Goal: Task Accomplishment & Management: Use online tool/utility

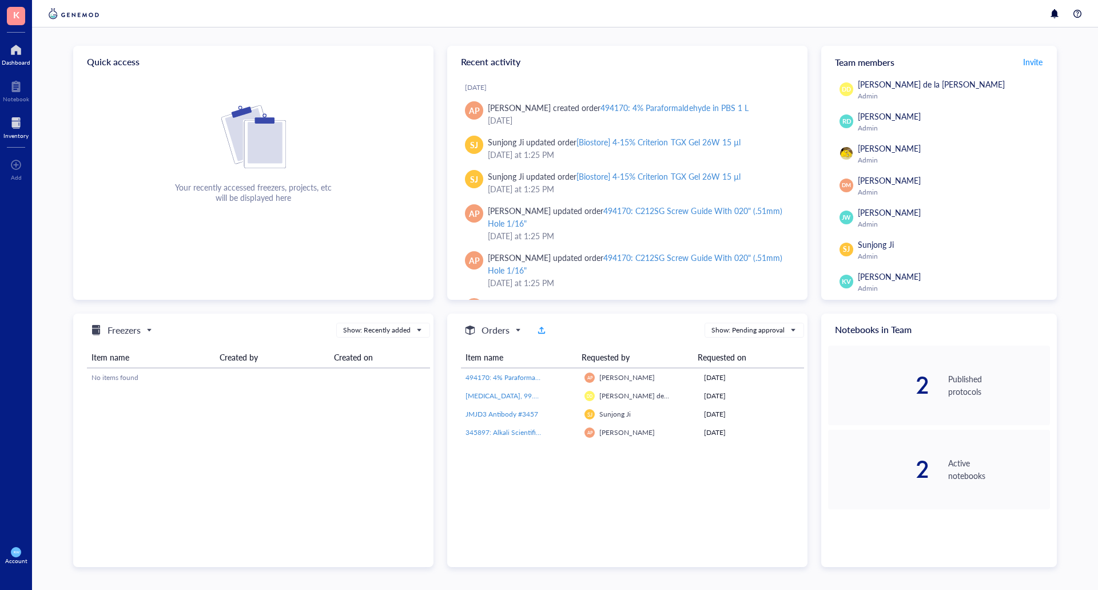
click at [11, 129] on div at bounding box center [15, 123] width 25 height 18
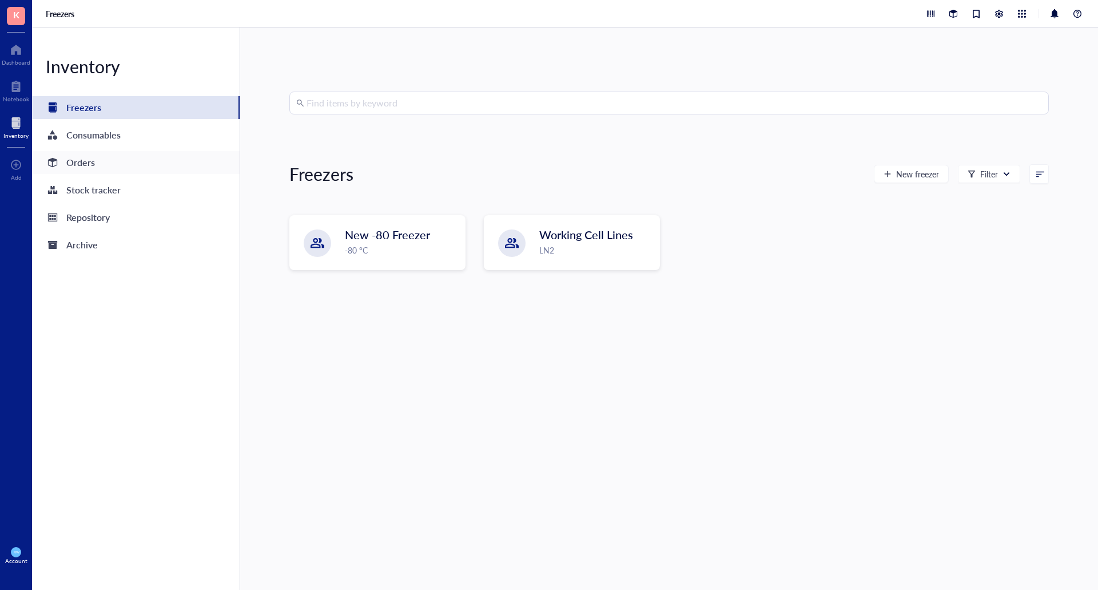
click at [75, 165] on div "Orders" at bounding box center [80, 162] width 29 height 16
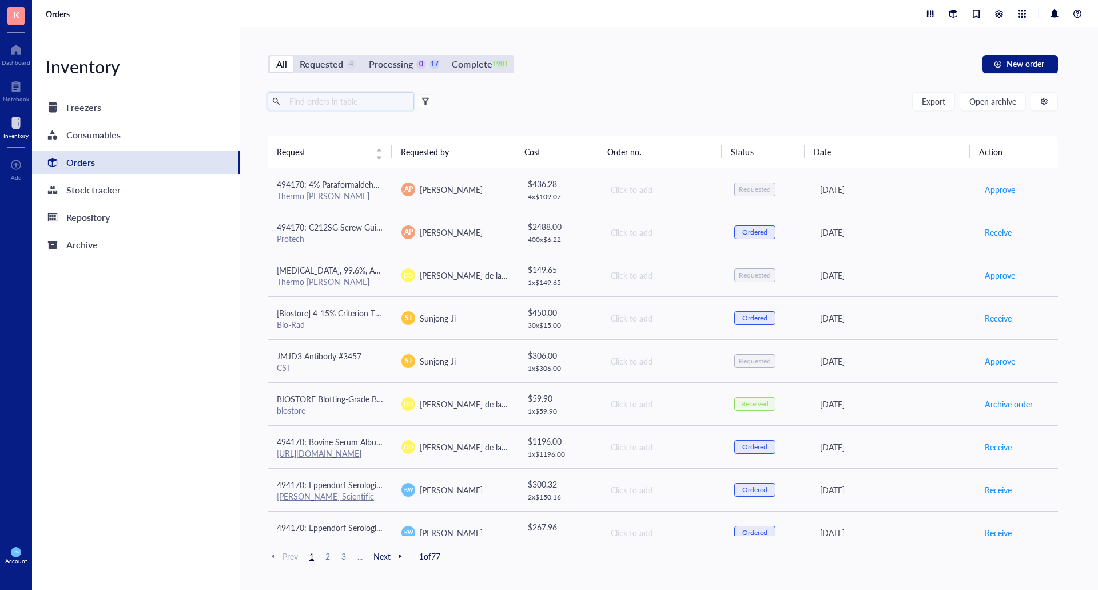
click at [348, 99] on input "text" at bounding box center [347, 101] width 125 height 17
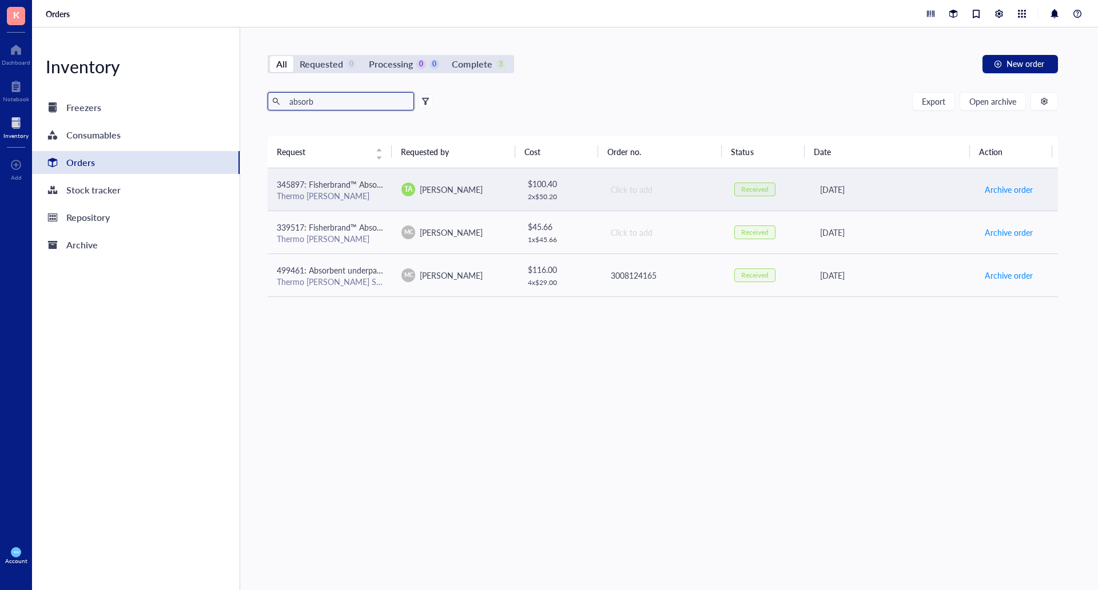
type input "absorb"
click at [324, 185] on span "345897: Fisherbrand™ Absorbent Underpads" at bounding box center [357, 183] width 160 height 11
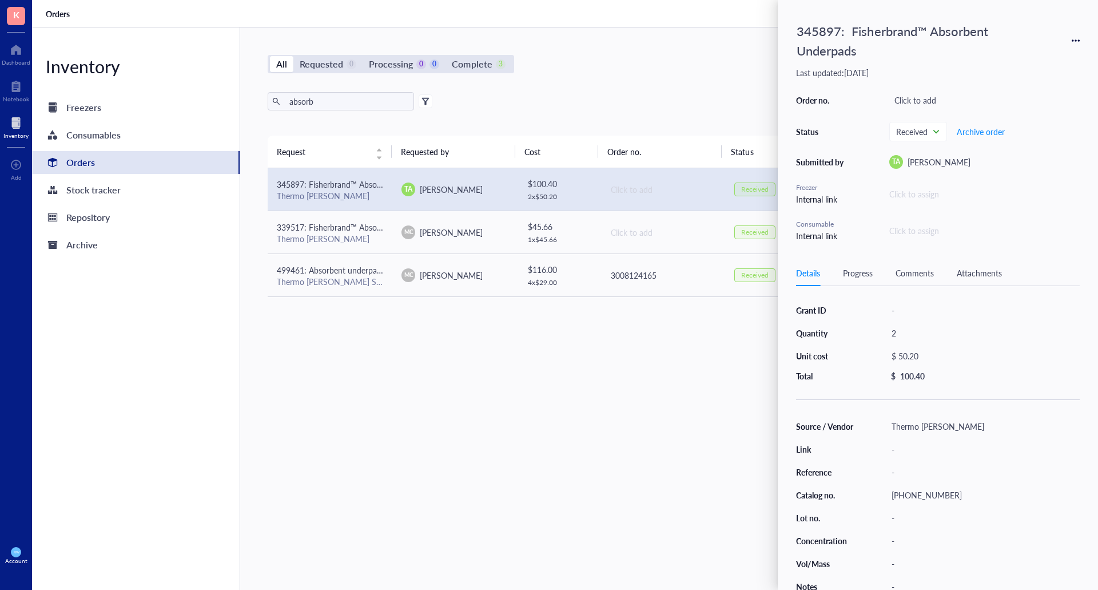
click at [1076, 38] on icon at bounding box center [1076, 41] width 8 height 8
click at [1036, 54] on span "Request again" at bounding box center [1035, 57] width 72 height 13
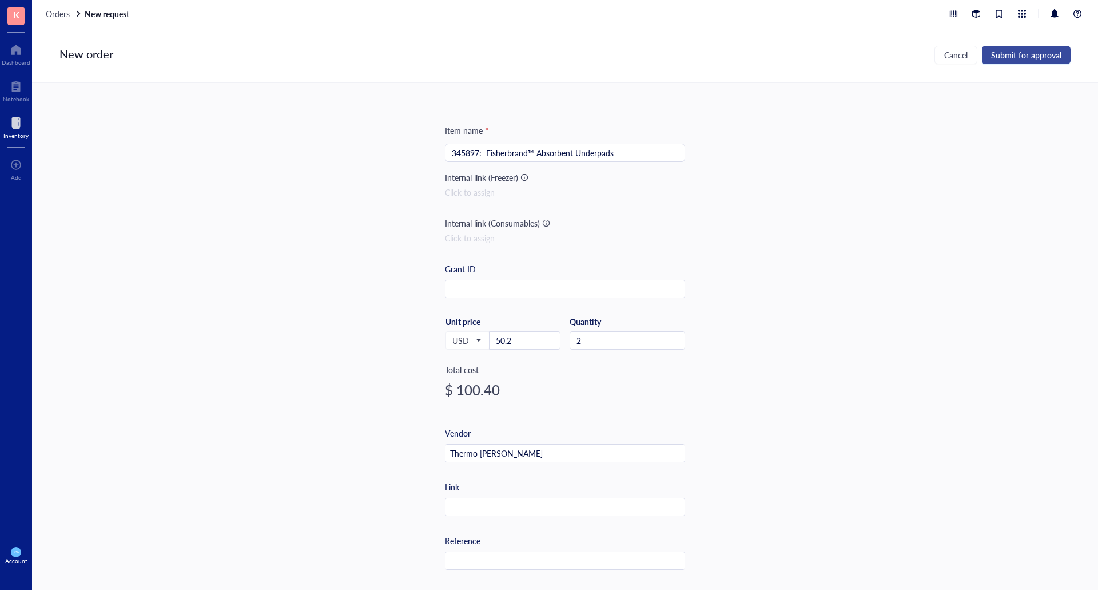
click at [1029, 59] on span "Submit for approval" at bounding box center [1026, 54] width 70 height 9
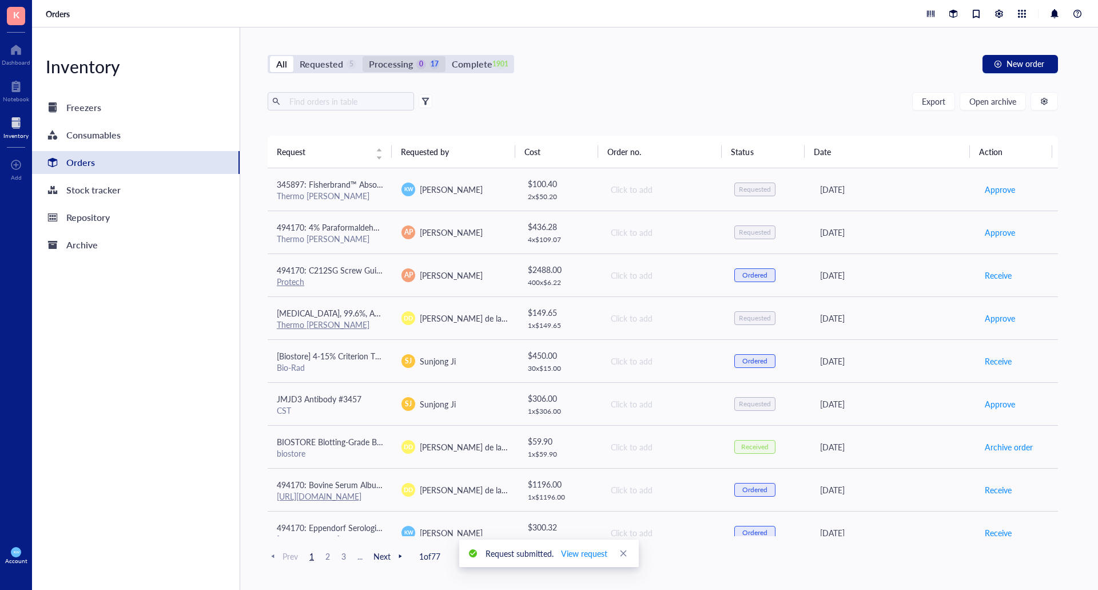
click at [401, 69] on div "Processing" at bounding box center [391, 64] width 44 height 16
click at [363, 56] on input "Processing 0 17" at bounding box center [363, 56] width 0 height 0
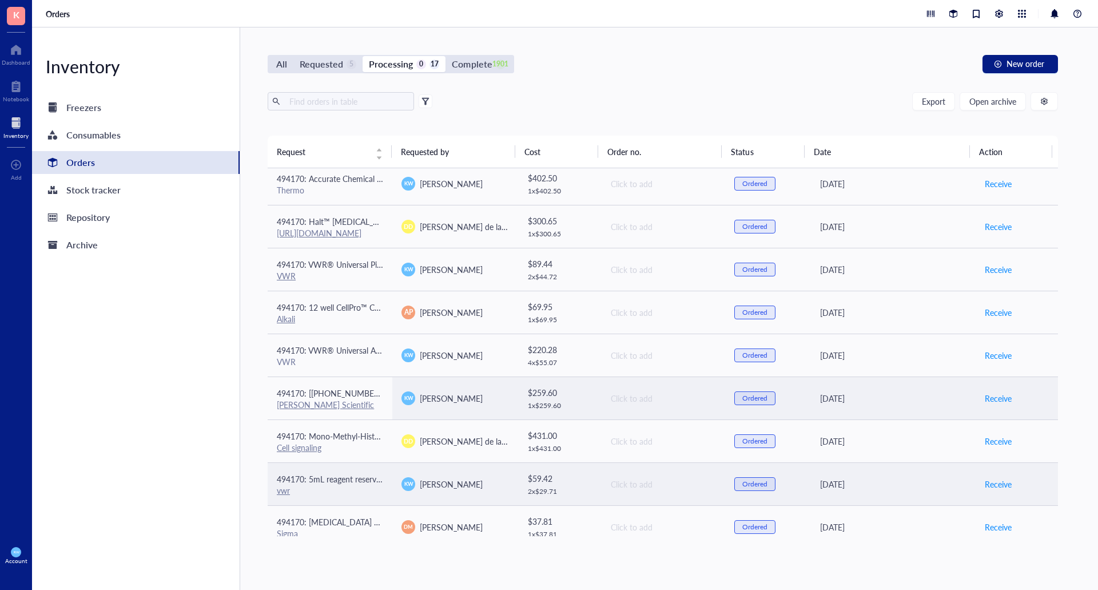
scroll to position [361, 0]
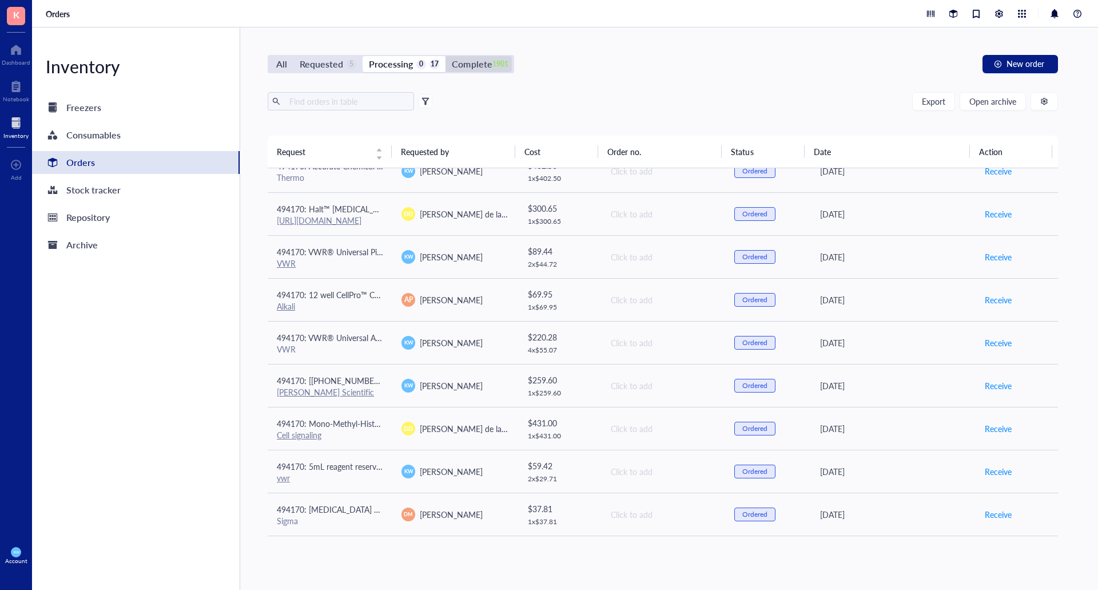
click at [485, 56] on div "Complete" at bounding box center [472, 64] width 40 height 16
click at [446, 56] on input "Complete 1901" at bounding box center [446, 56] width 0 height 0
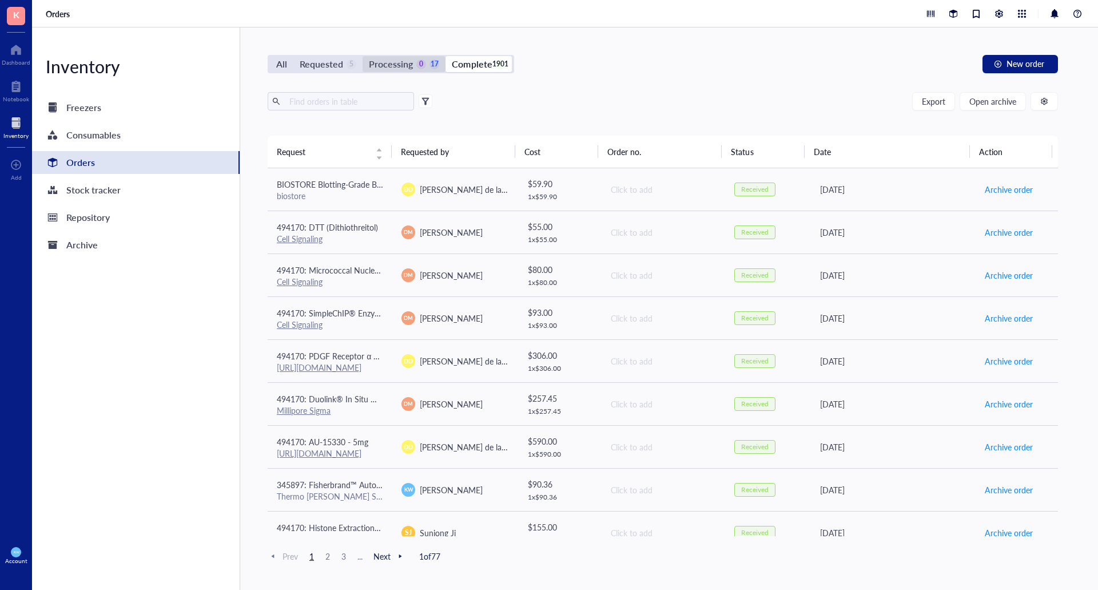
click at [423, 59] on div "Processing 0 17" at bounding box center [404, 64] width 70 height 16
click at [363, 56] on input "Processing 0 17" at bounding box center [363, 56] width 0 height 0
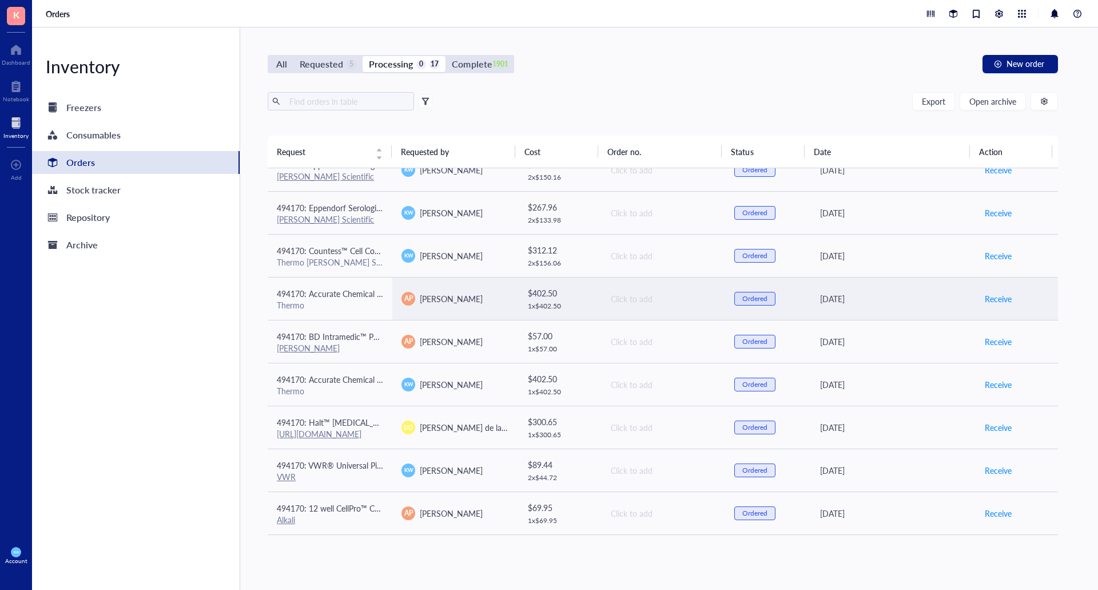
scroll to position [361, 0]
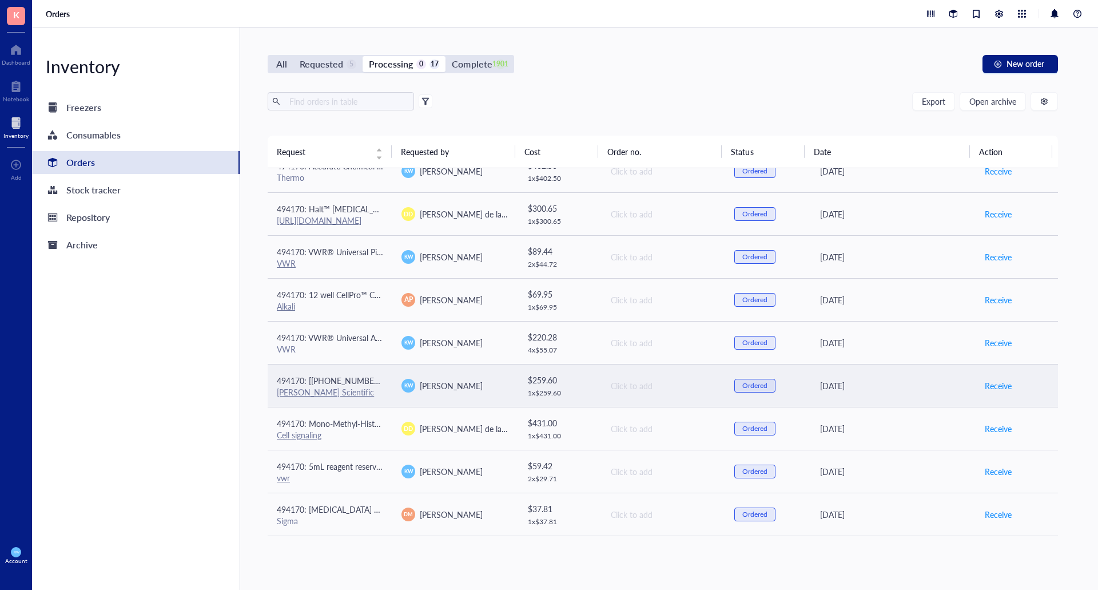
click at [366, 383] on span "494170: [[PHONE_NUMBER]] 25 mL individually wrapped resevoirs" at bounding box center [397, 380] width 240 height 11
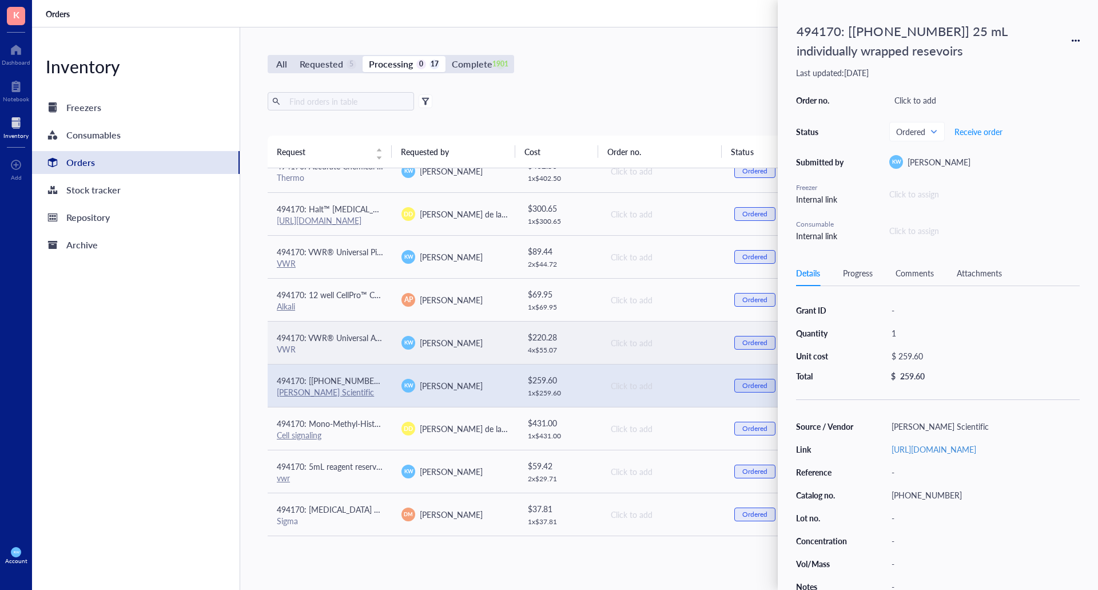
click at [371, 344] on div "VWR" at bounding box center [330, 349] width 106 height 10
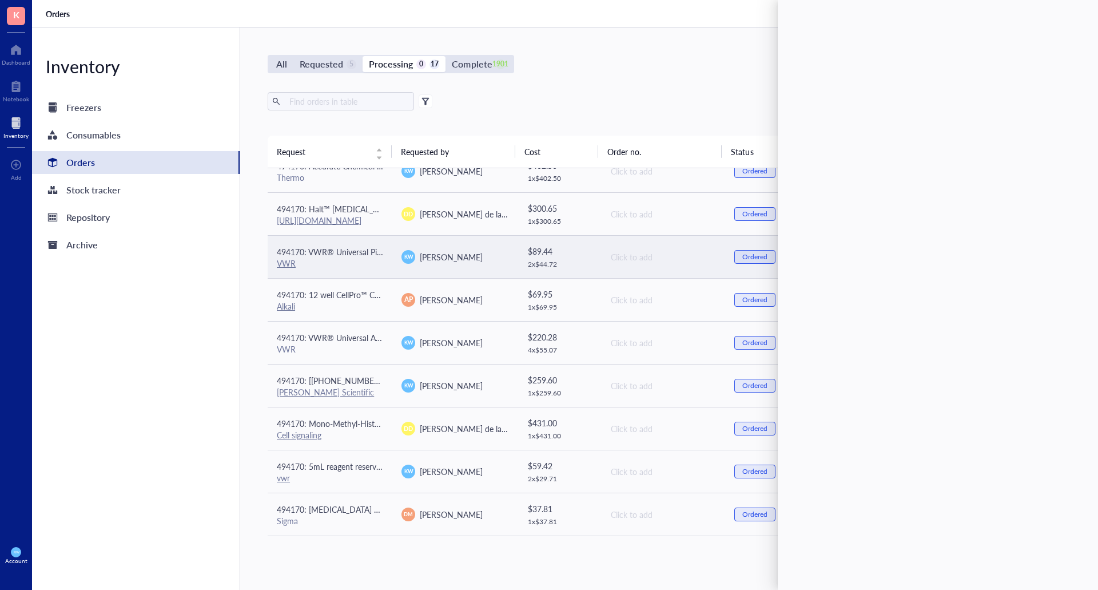
click at [381, 268] on td "494170: VWR® Universal Pipette Tips (200uL) VWR" at bounding box center [330, 256] width 125 height 43
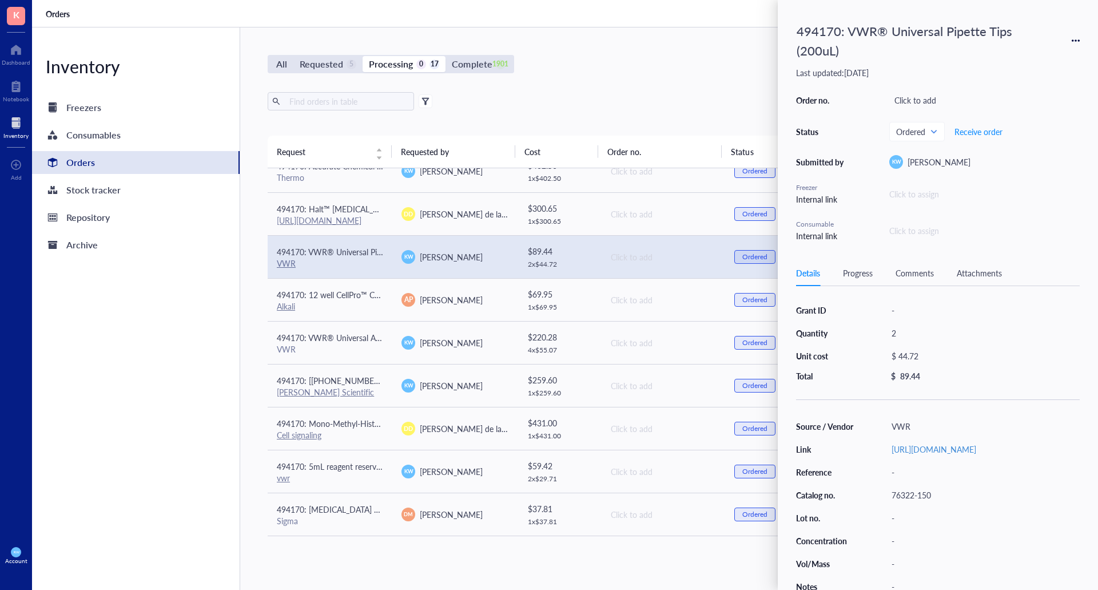
scroll to position [247, 0]
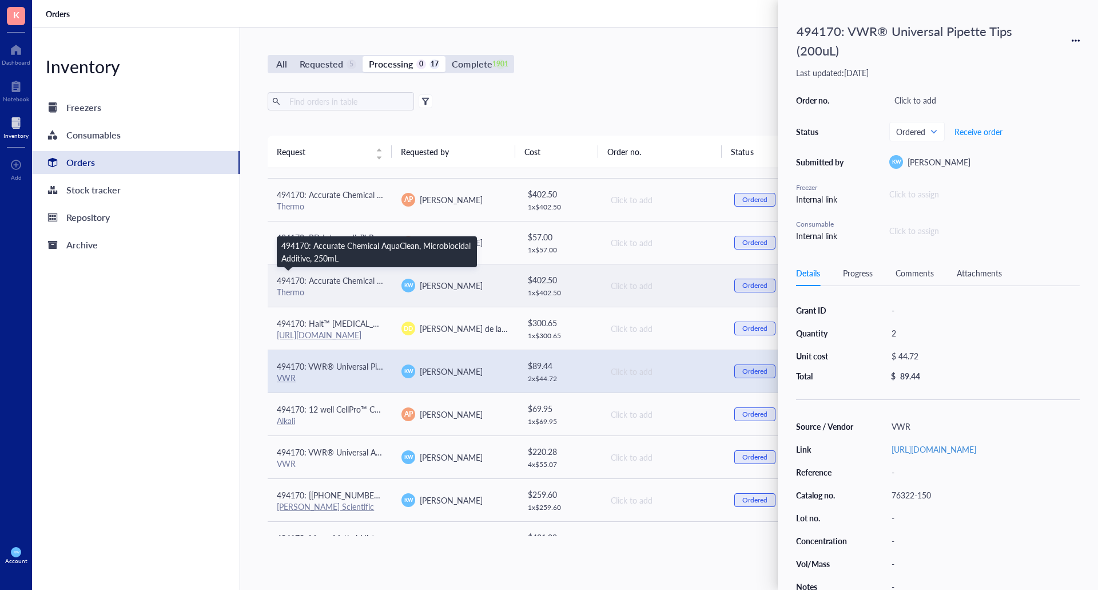
click at [345, 280] on span "494170: Accurate Chemical AquaClean, Microbiocidal Additive, 250mL" at bounding box center [401, 280] width 249 height 11
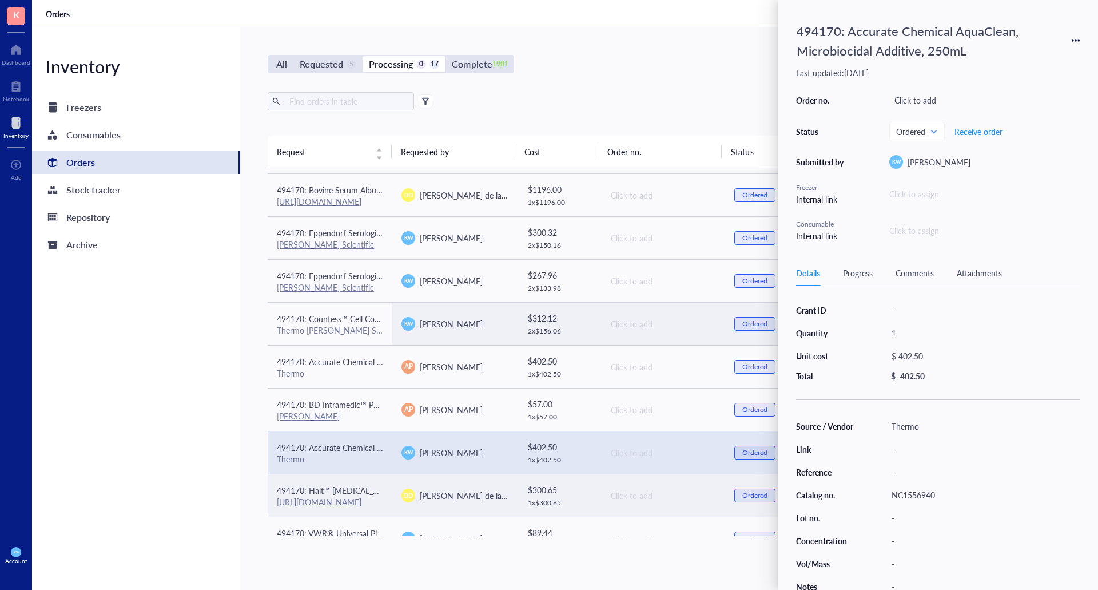
scroll to position [18, 0]
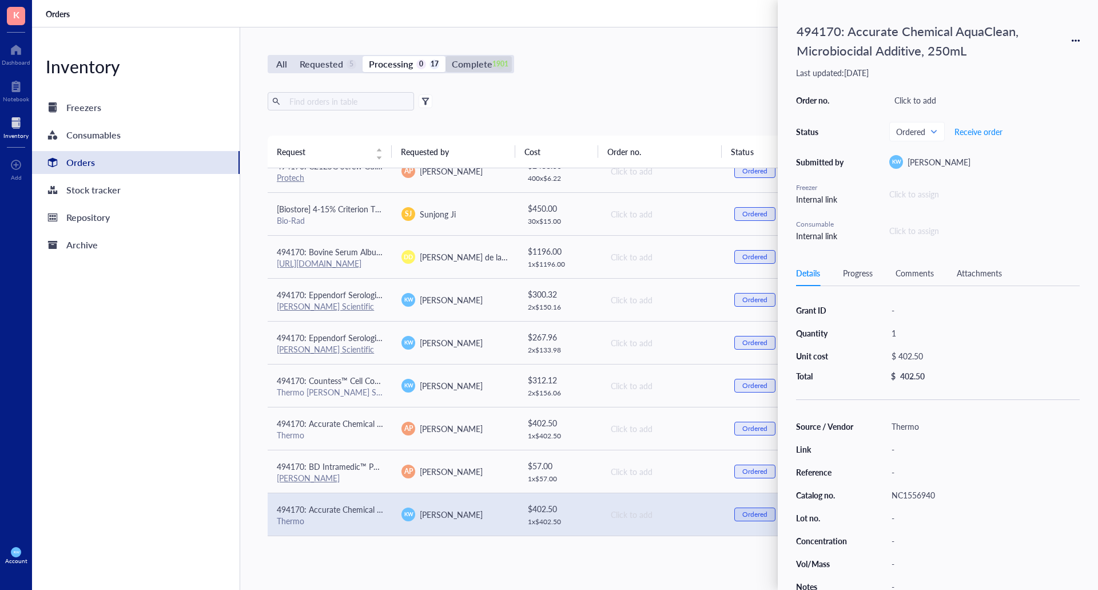
click at [468, 57] on div "Complete" at bounding box center [472, 64] width 40 height 16
click at [446, 56] on input "Complete 1901" at bounding box center [446, 56] width 0 height 0
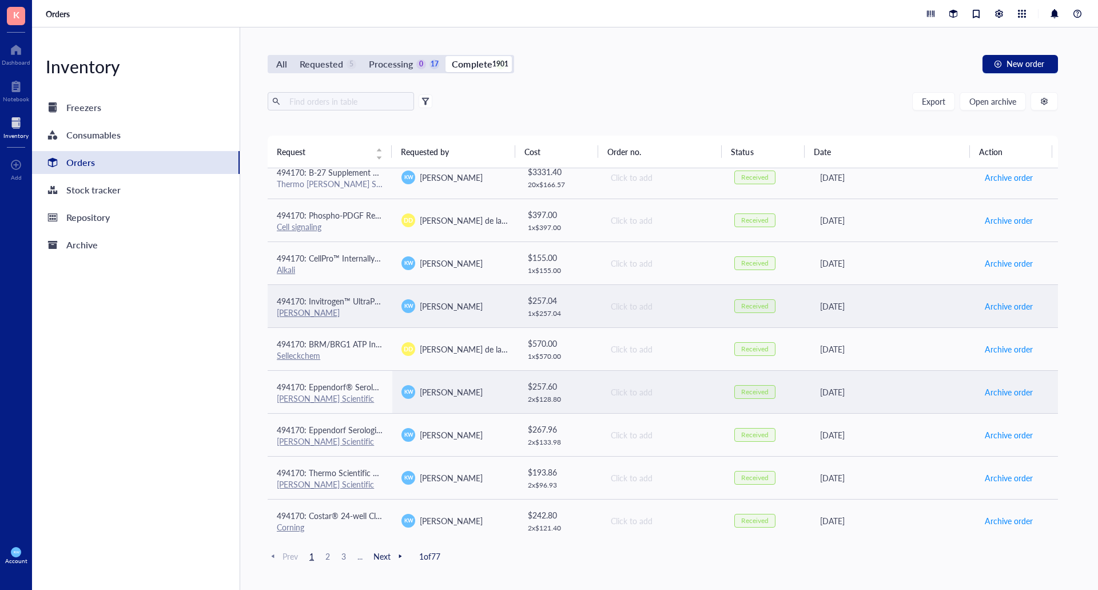
scroll to position [572, 0]
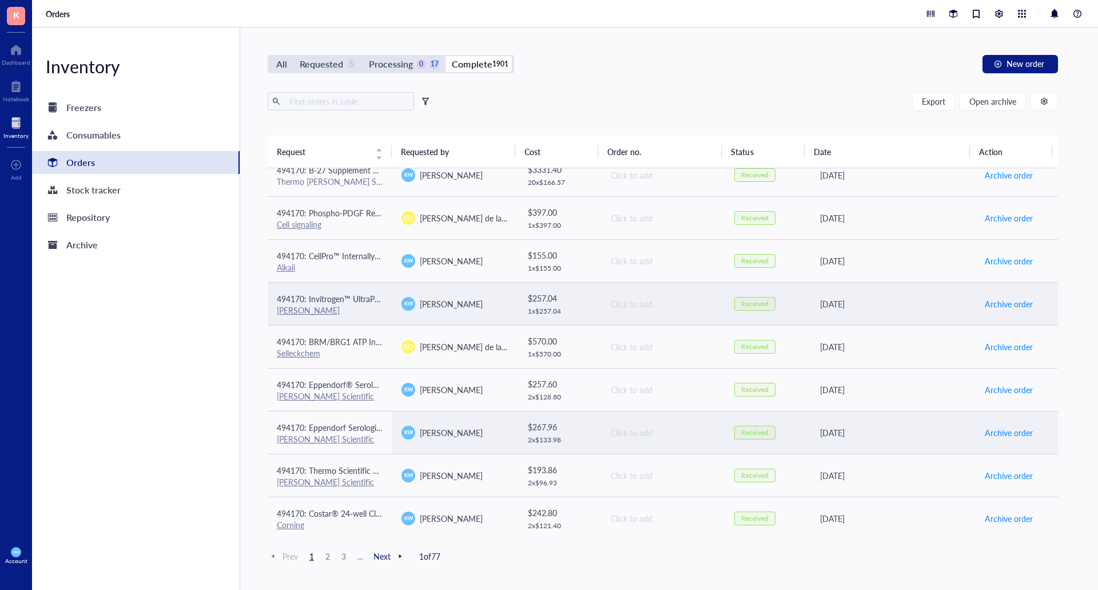
click at [380, 426] on span "494170: Eppendorf Serological Pipets, sterile, free of detectable pyrogens, DNA…" at bounding box center [563, 427] width 573 height 11
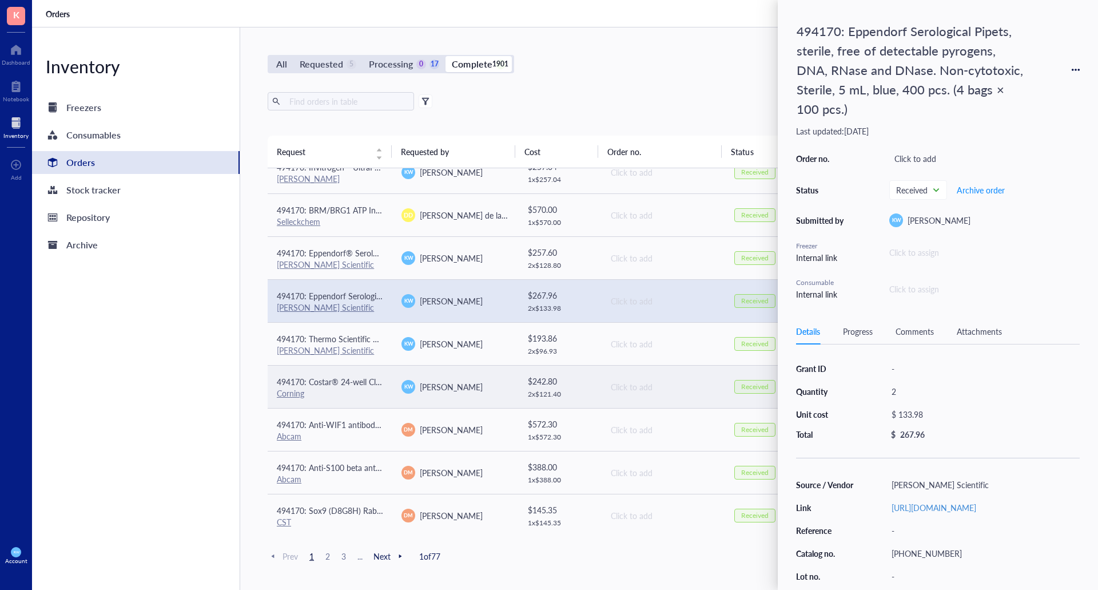
scroll to position [705, 0]
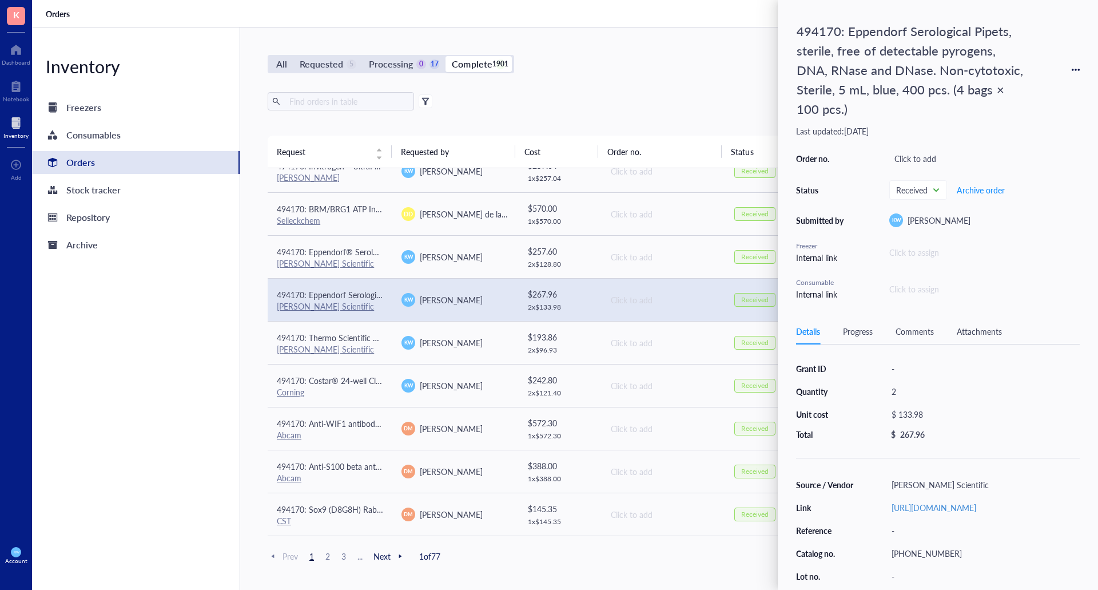
click at [323, 555] on span "2" at bounding box center [328, 556] width 14 height 10
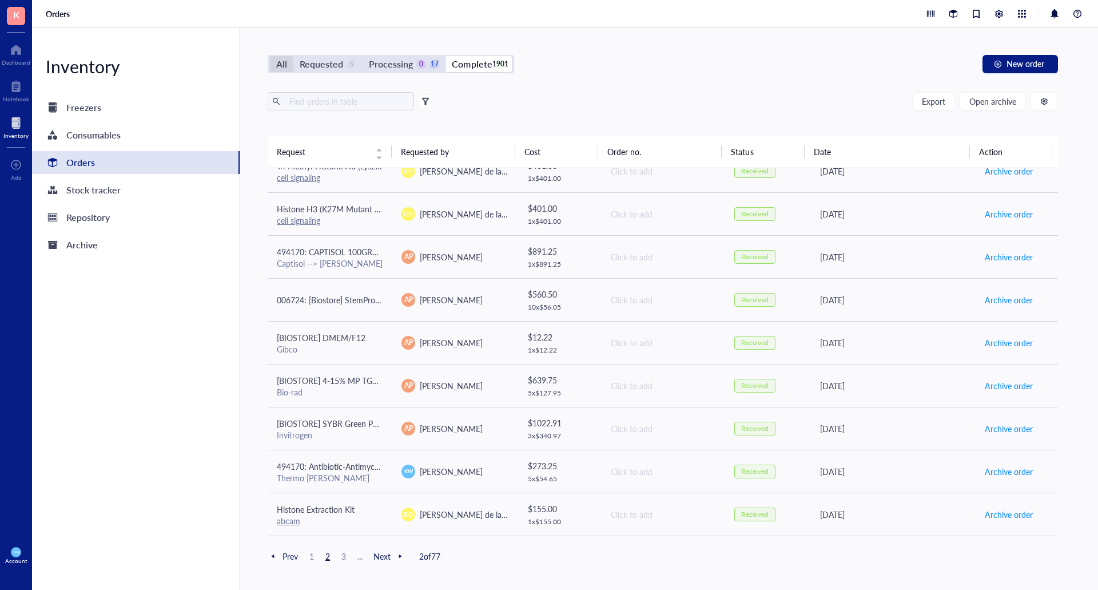
click at [276, 62] on div "All" at bounding box center [281, 64] width 11 height 16
click at [270, 56] on input "All" at bounding box center [270, 56] width 0 height 0
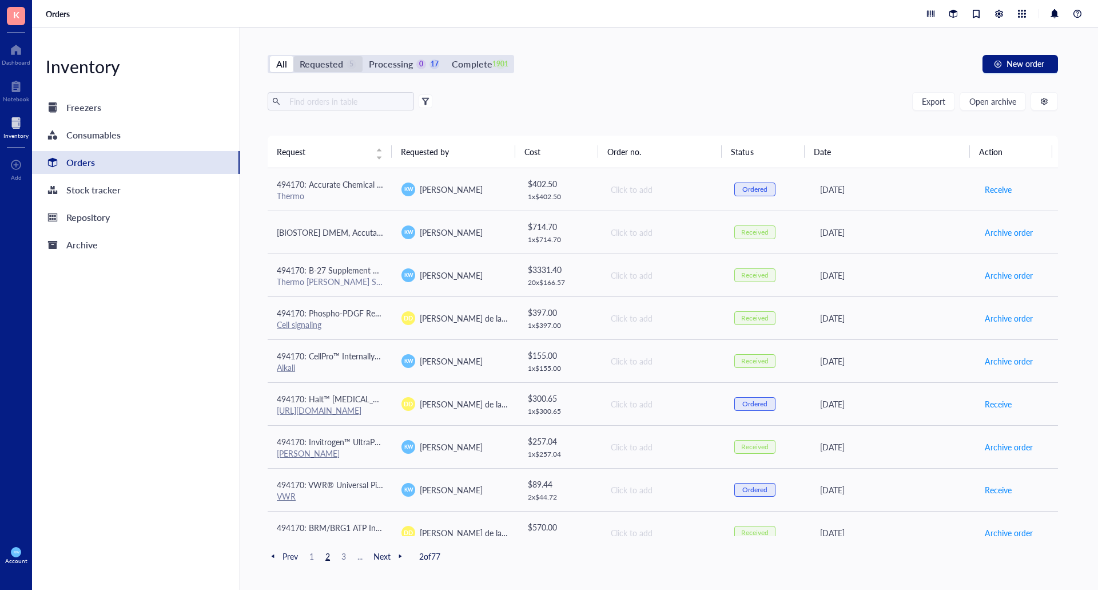
click at [333, 68] on div "Requested" at bounding box center [321, 64] width 43 height 16
click at [293, 56] on input "Requested 5" at bounding box center [293, 56] width 0 height 0
